Goal: Download file/media

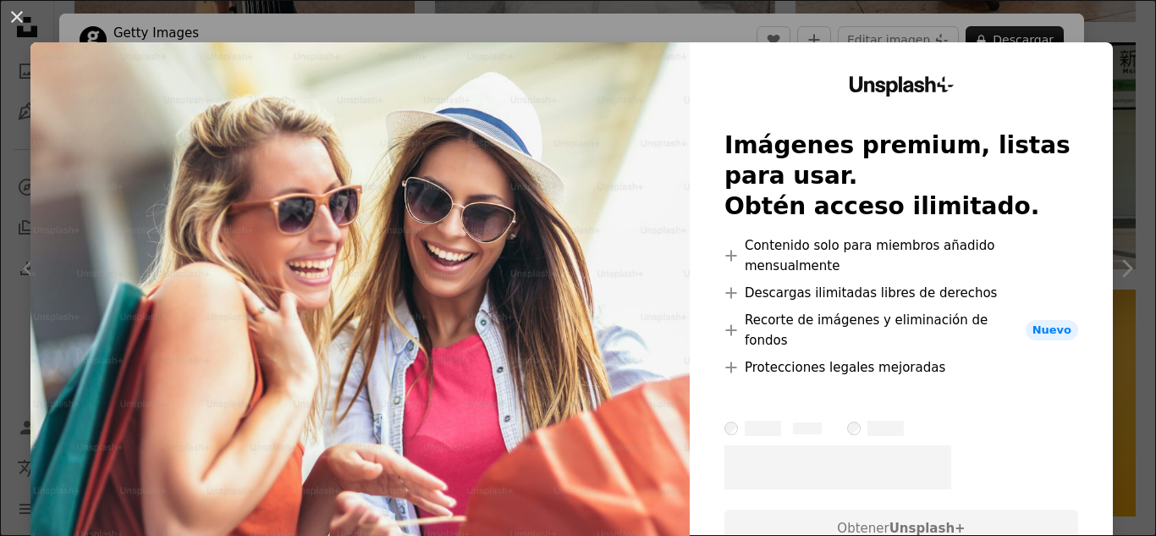
scroll to position [85, 0]
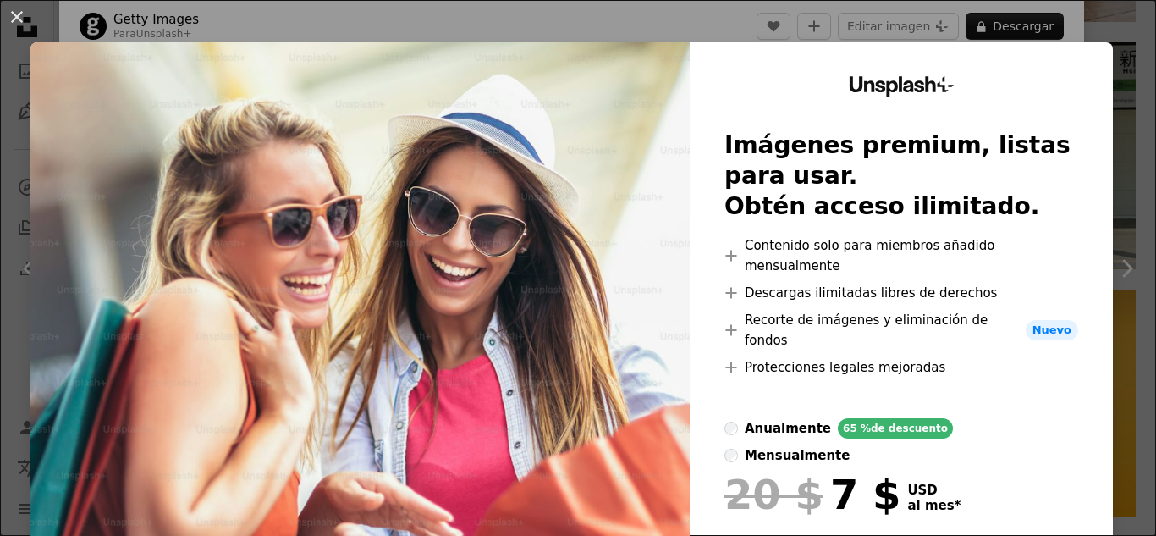
click at [1062, 15] on div "An X shape Unsplash+ Imágenes premium, listas para usar. Obtén acceso ilimitado…" at bounding box center [578, 268] width 1156 height 536
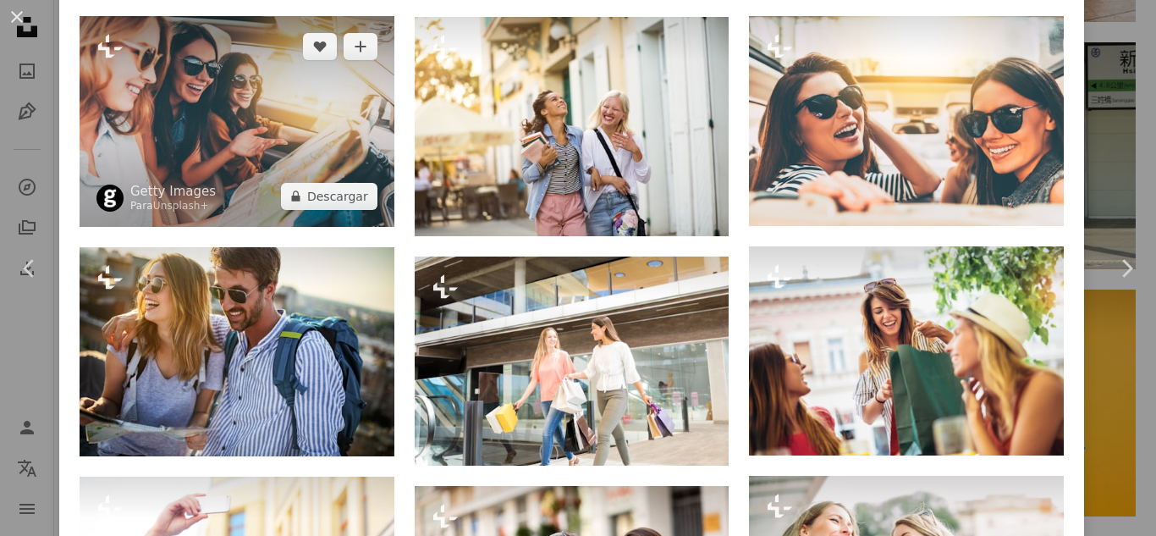
scroll to position [1524, 0]
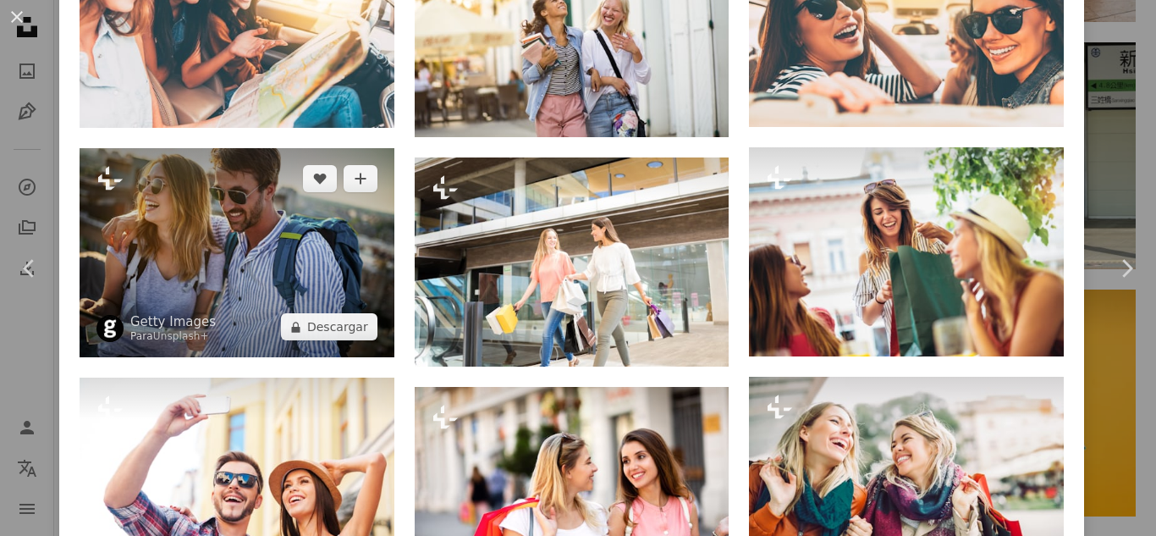
click at [273, 243] on img at bounding box center [237, 253] width 315 height 210
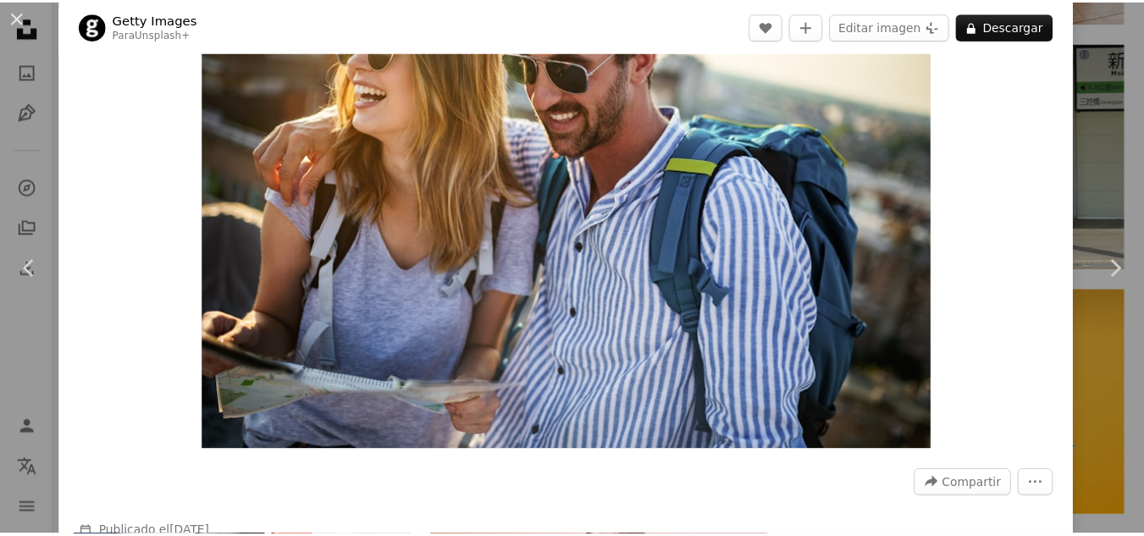
scroll to position [85, 0]
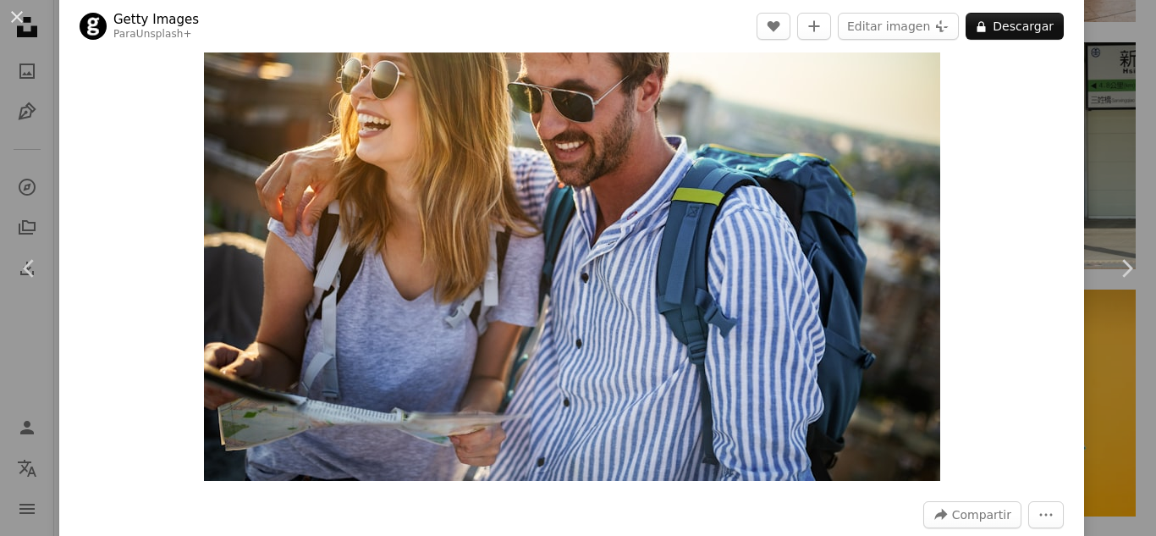
drag, startPoint x: 17, startPoint y: 8, endPoint x: 244, endPoint y: 104, distance: 246.5
click at [17, 8] on button "An X shape" at bounding box center [17, 17] width 20 height 20
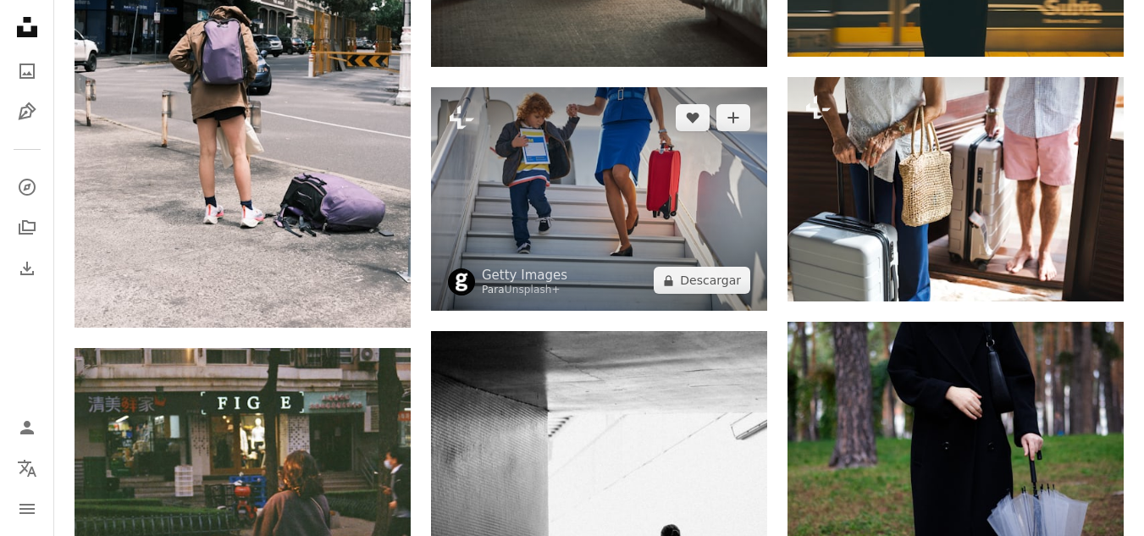
scroll to position [12929, 0]
